Goal: Task Accomplishment & Management: Complete application form

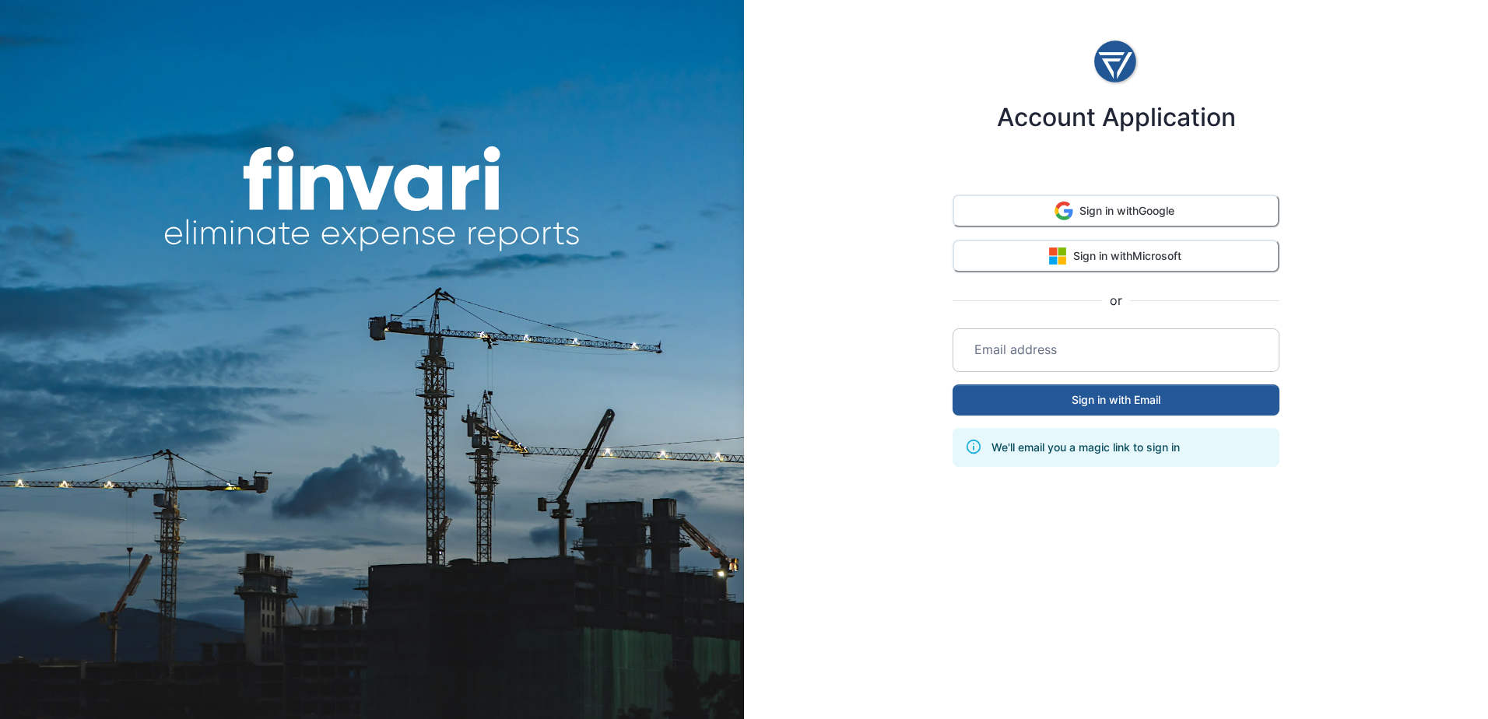
click at [1065, 353] on input "email" at bounding box center [1116, 350] width 308 height 44
type input "**********"
click at [1084, 398] on button "Sign in with Email" at bounding box center [1115, 399] width 327 height 31
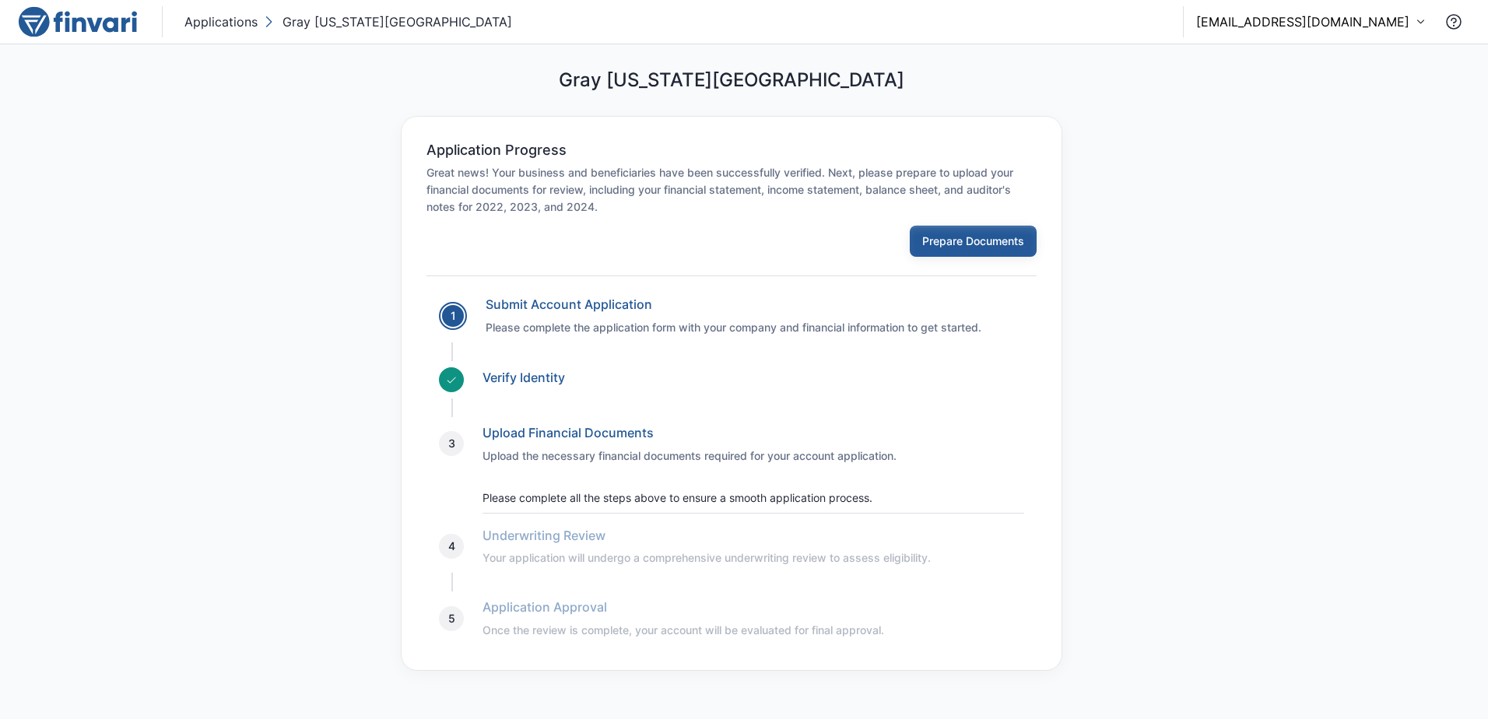
click at [1005, 236] on button "Prepare Documents" at bounding box center [973, 241] width 127 height 31
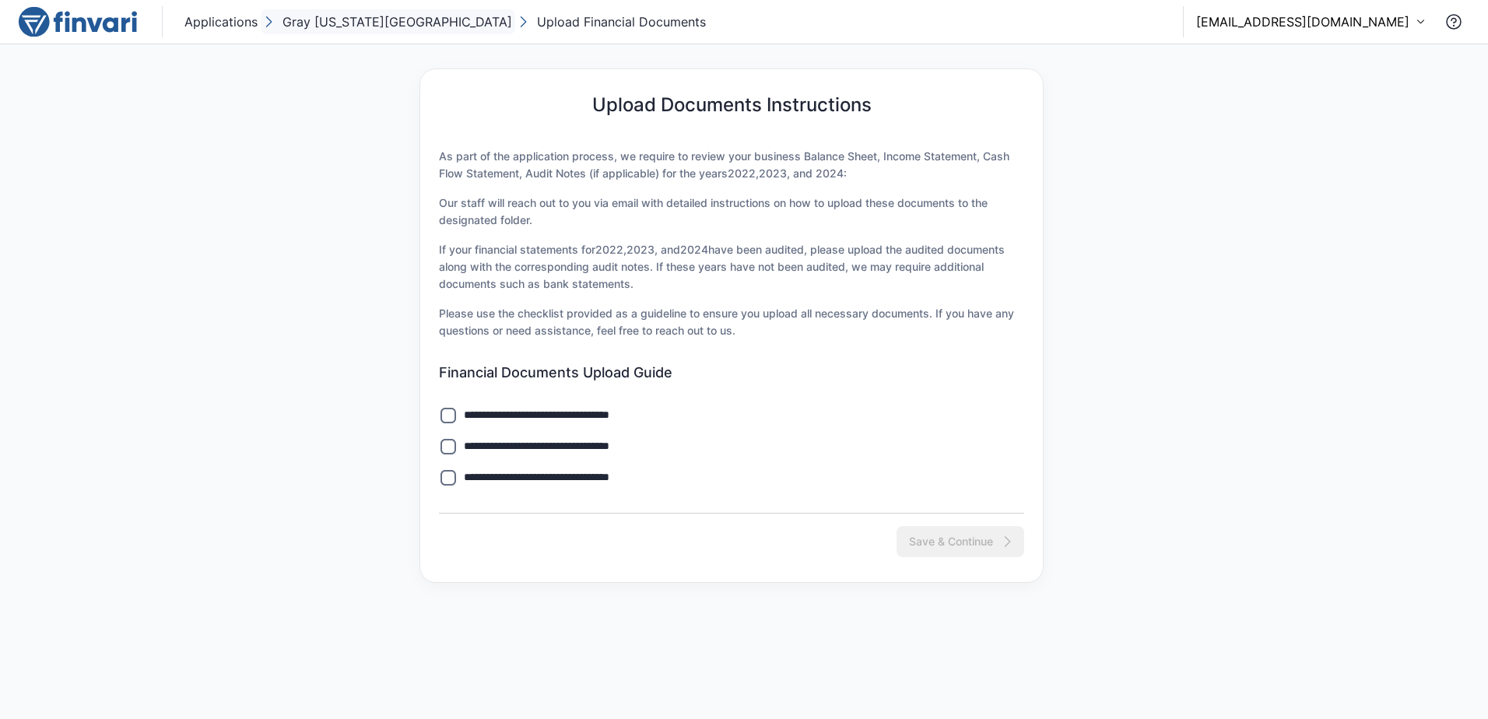
click at [300, 25] on p "Gray [US_STATE][GEOGRAPHIC_DATA]" at bounding box center [397, 21] width 230 height 19
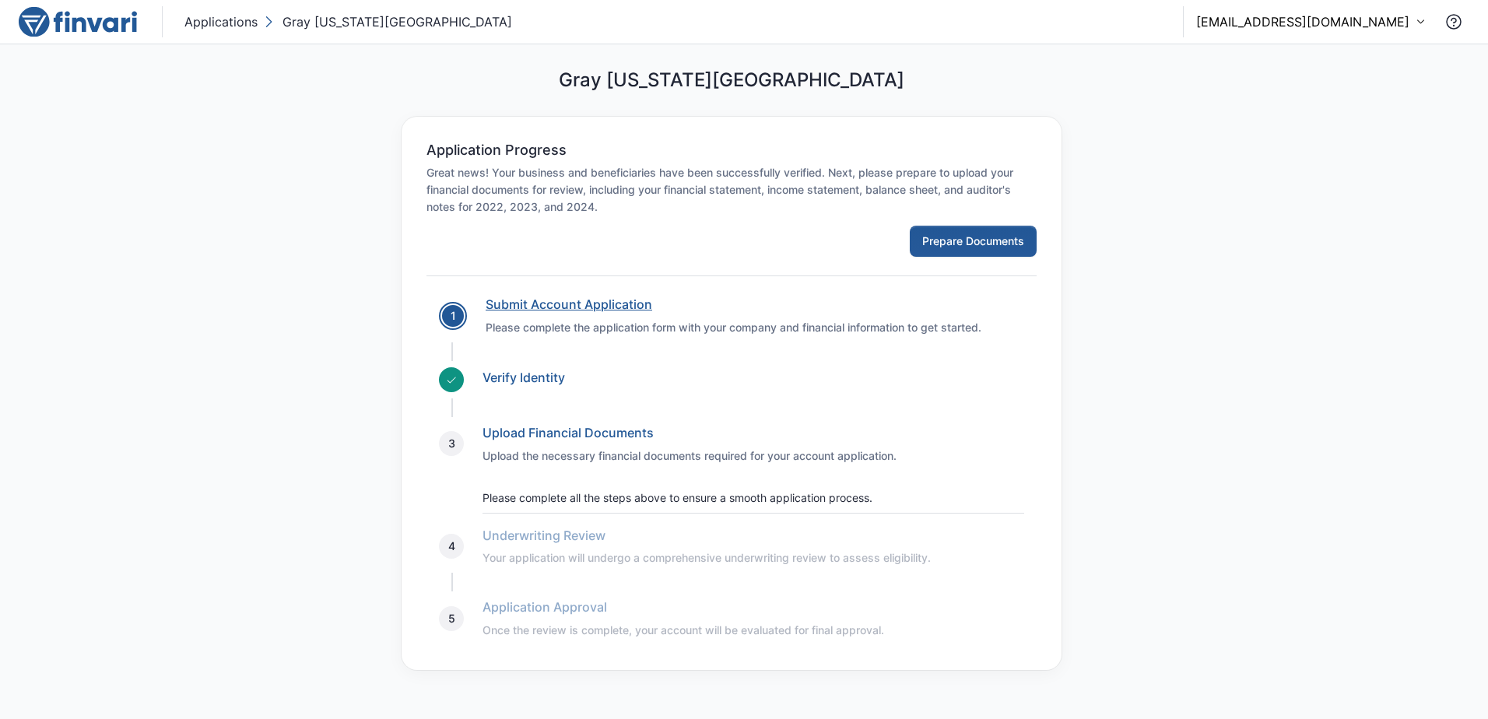
click at [532, 306] on link "Submit Account Application" at bounding box center [569, 304] width 167 height 16
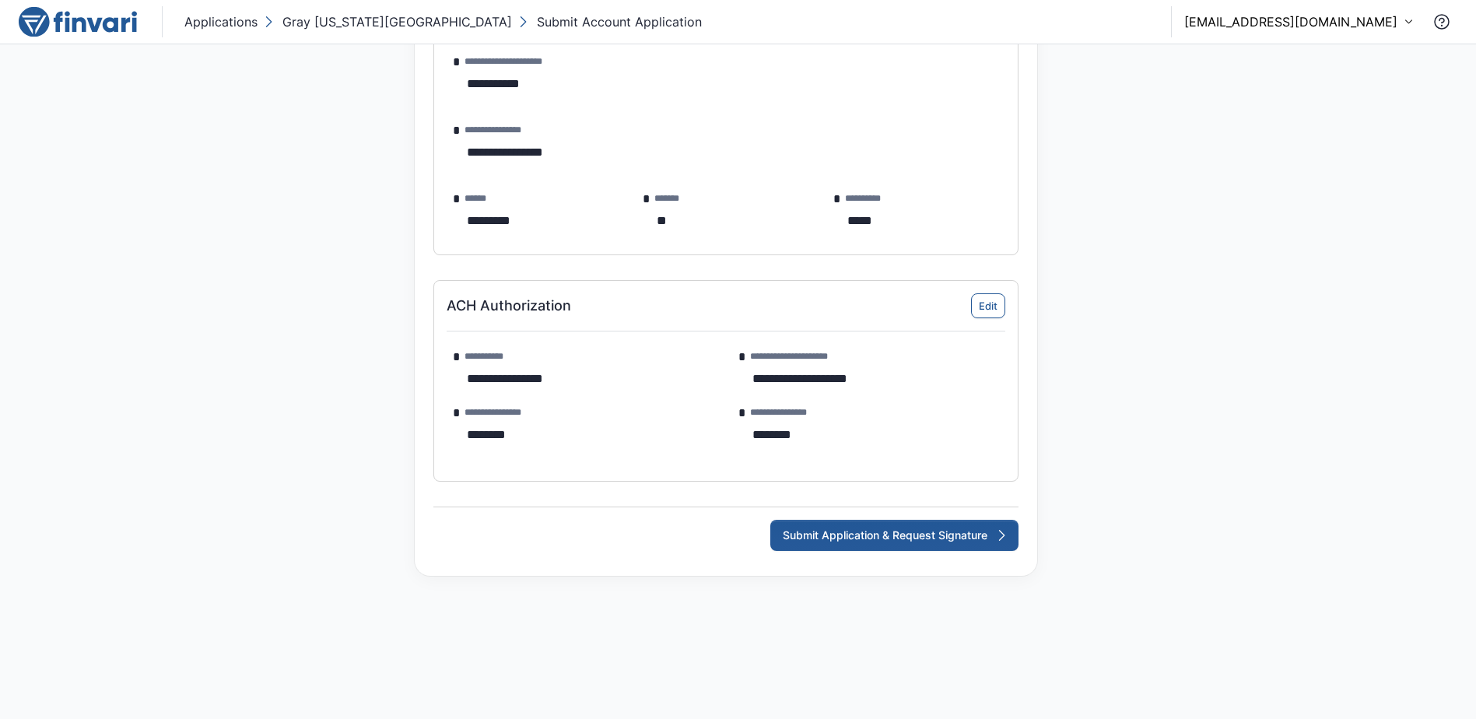
scroll to position [2674, 0]
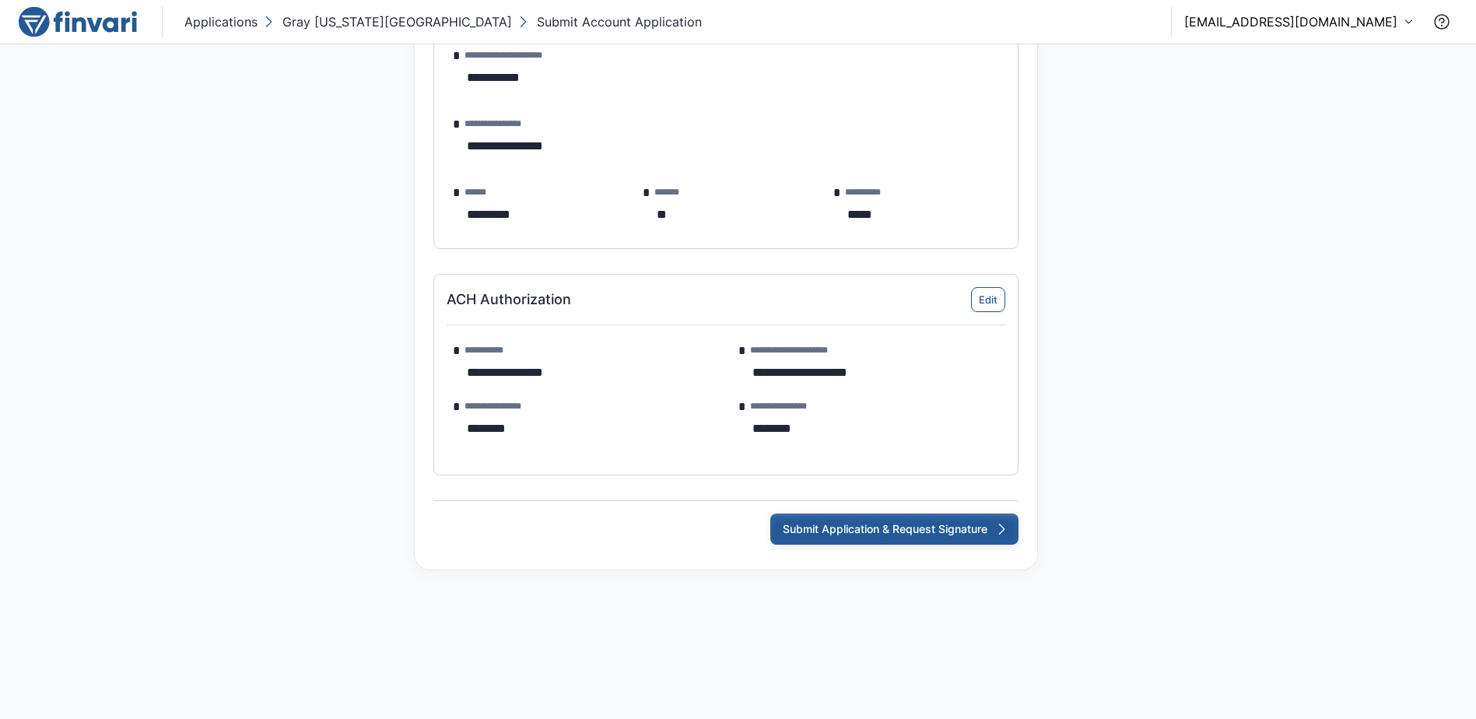
click at [838, 530] on button "Submit Application & Request Signature" at bounding box center [894, 529] width 248 height 31
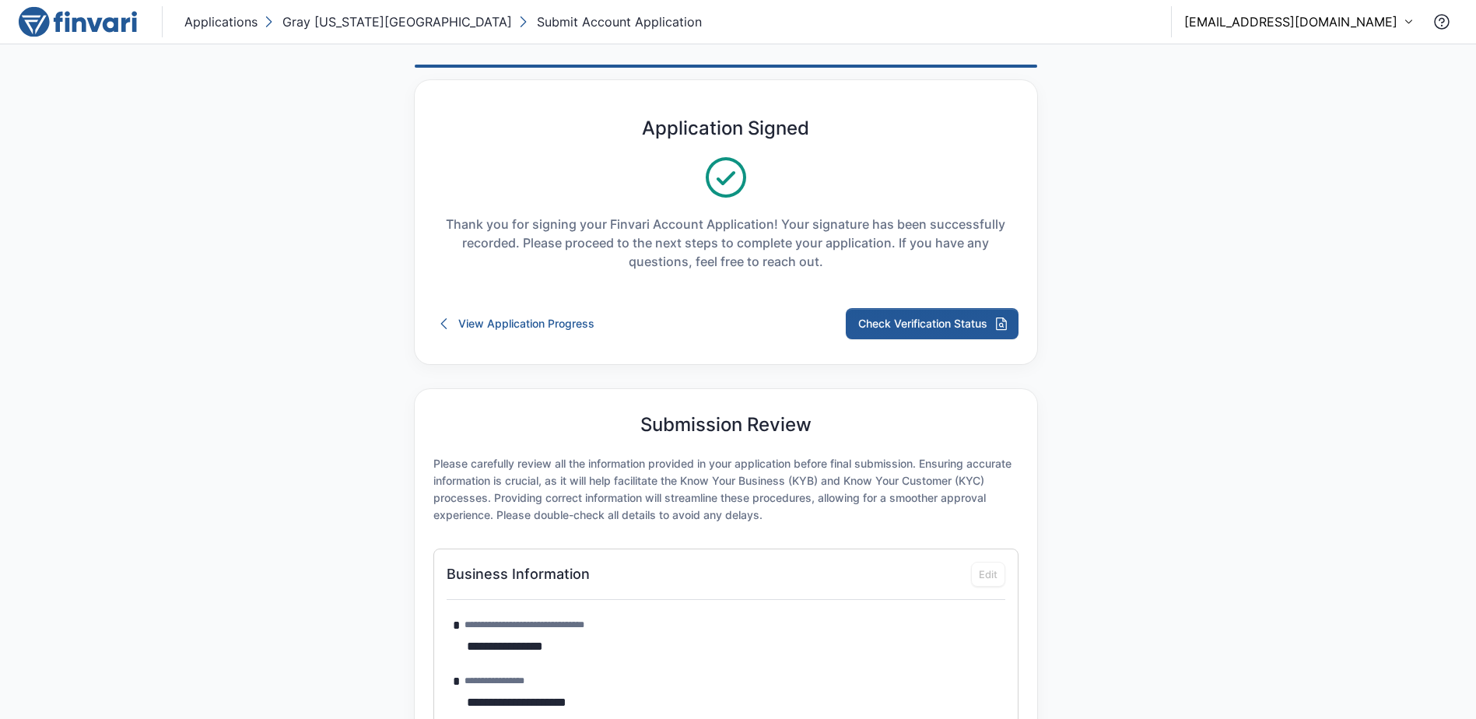
scroll to position [0, 0]
